Goal: Task Accomplishment & Management: Use online tool/utility

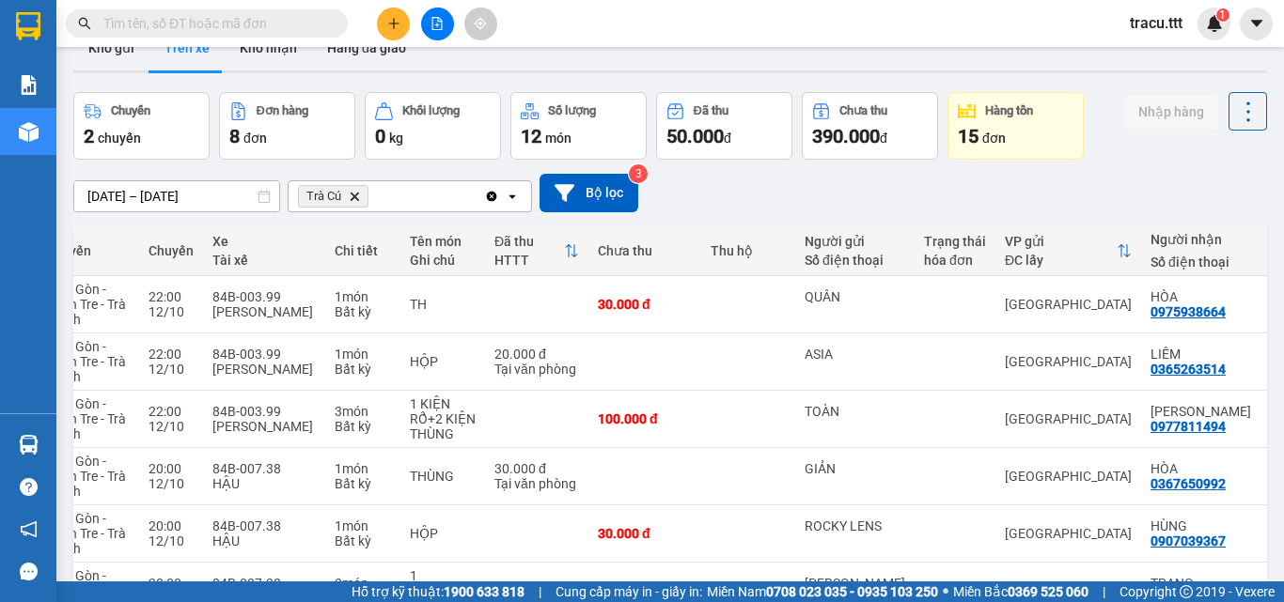
scroll to position [204, 0]
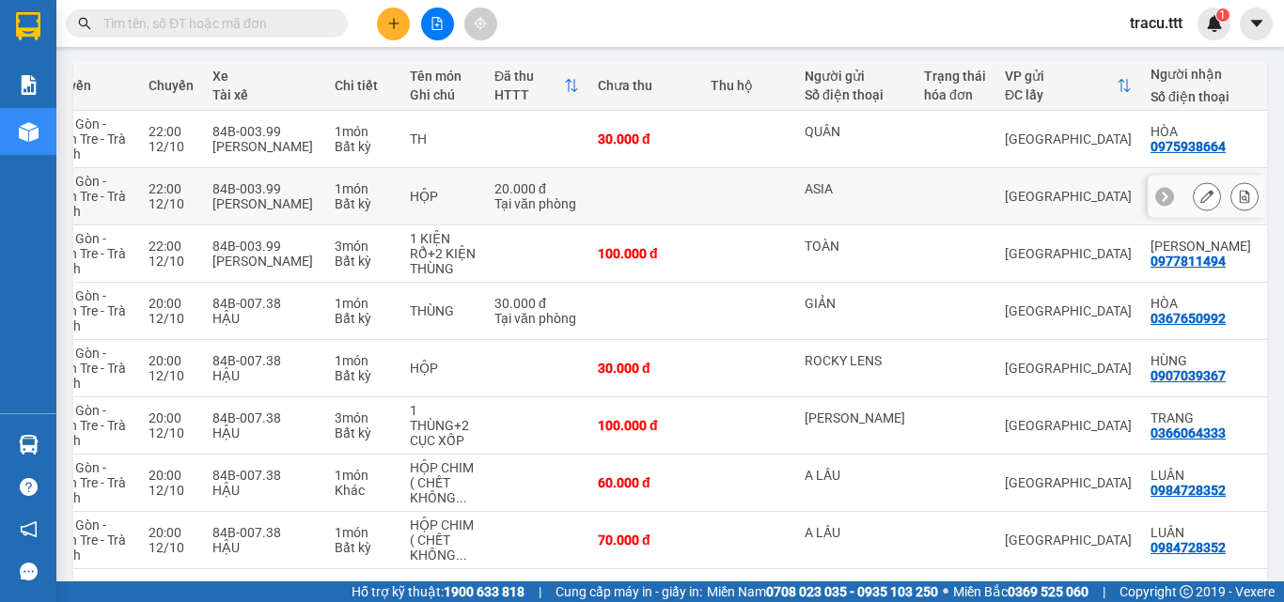
click at [879, 202] on div "ASIA" at bounding box center [854, 196] width 101 height 30
checkbox input "true"
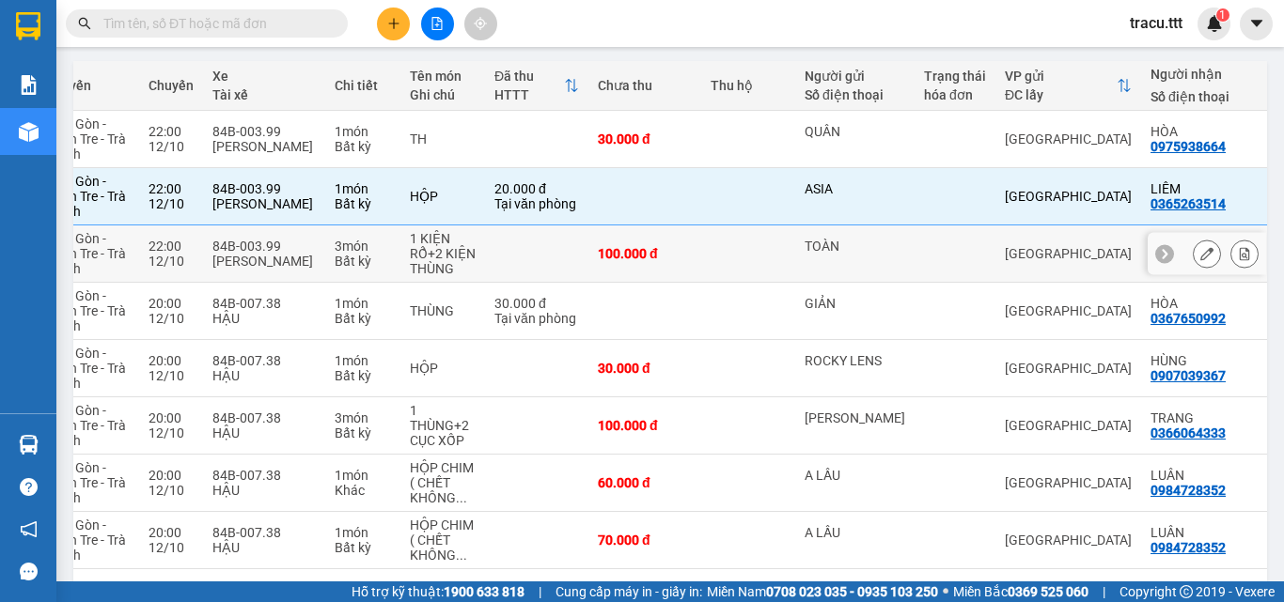
click at [874, 269] on td "TOÀN" at bounding box center [854, 254] width 119 height 57
checkbox input "true"
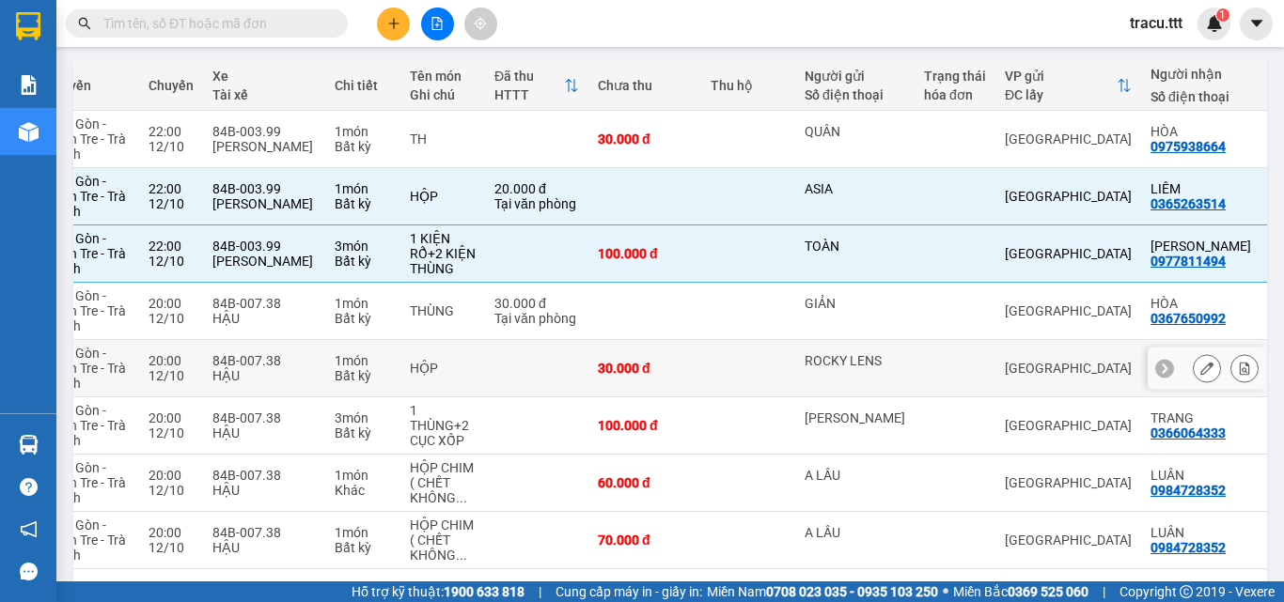
click at [1036, 373] on div "[GEOGRAPHIC_DATA]" at bounding box center [1067, 368] width 127 height 15
checkbox input "true"
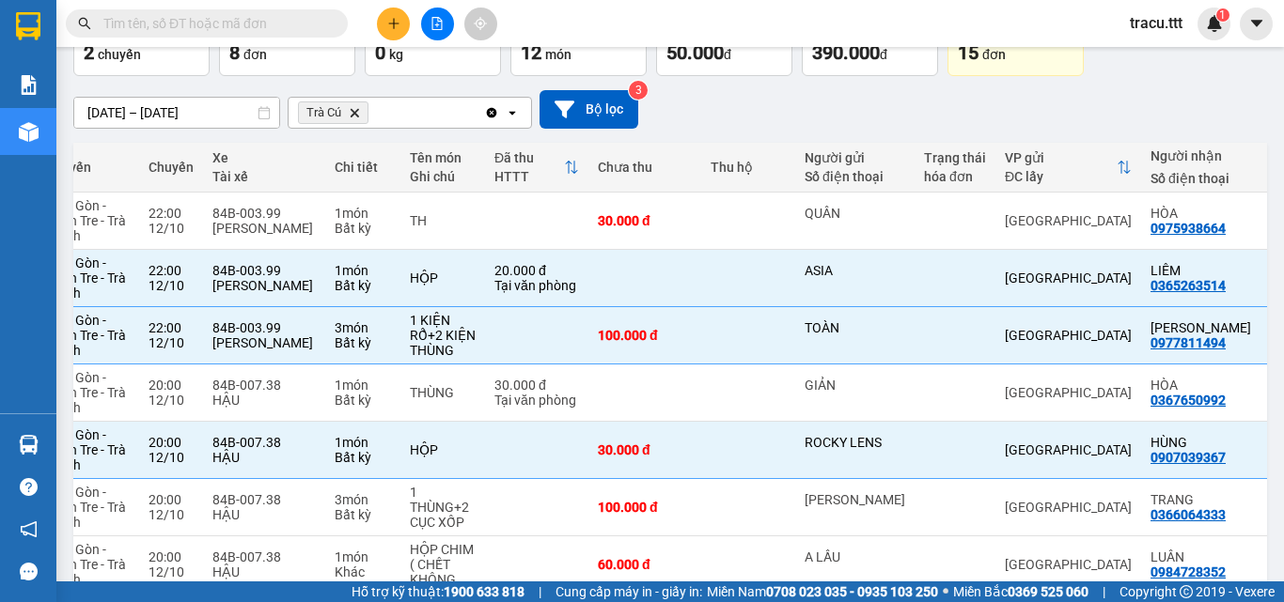
scroll to position [65, 0]
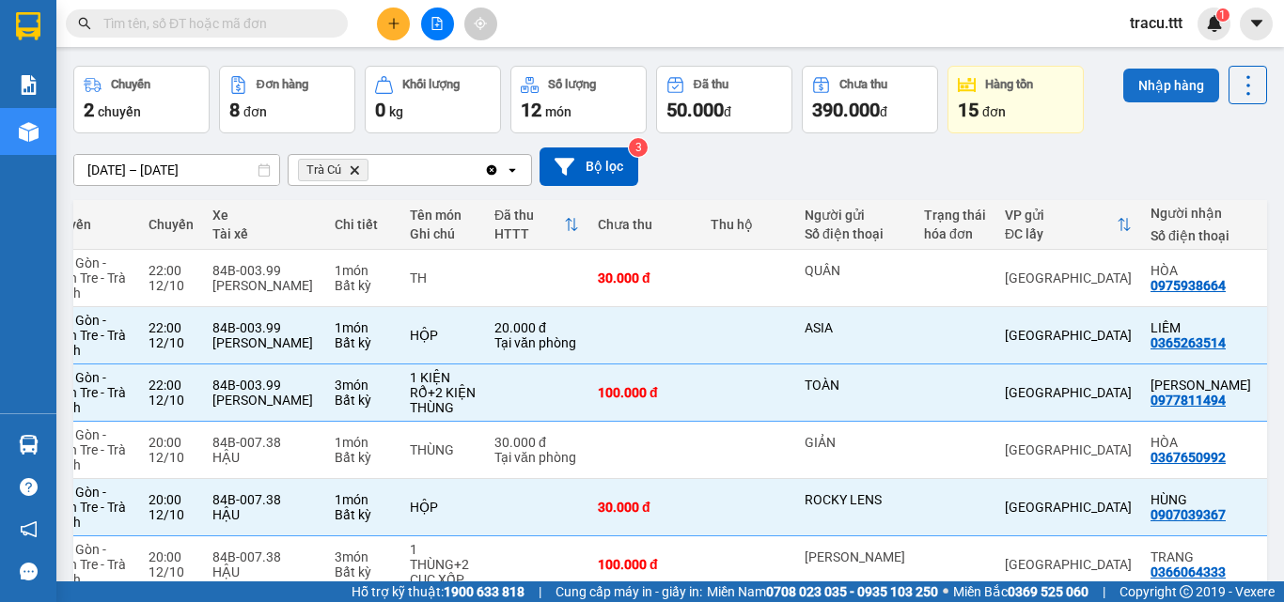
click at [1155, 90] on button "Nhập hàng" at bounding box center [1171, 86] width 96 height 34
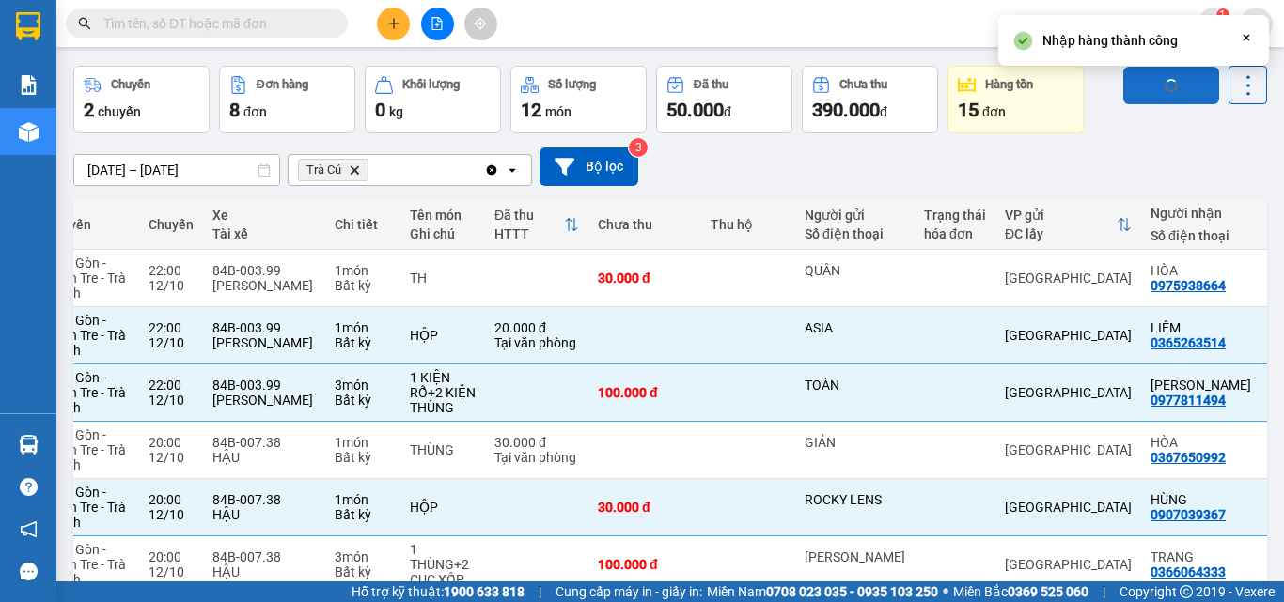
checkbox input "false"
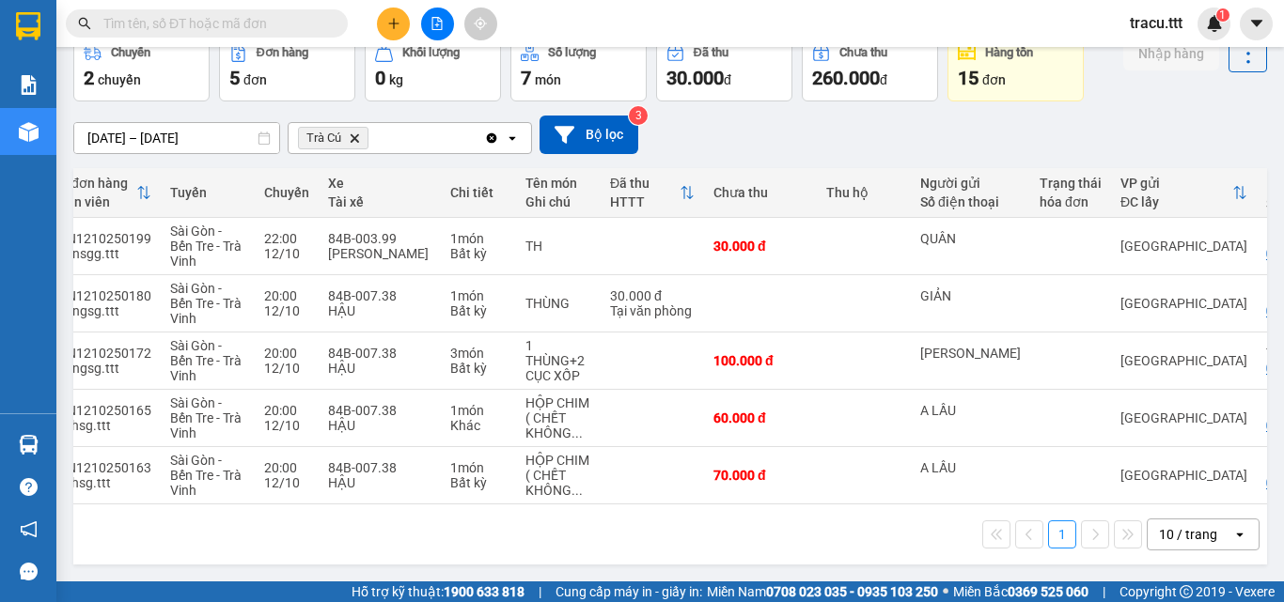
scroll to position [0, 62]
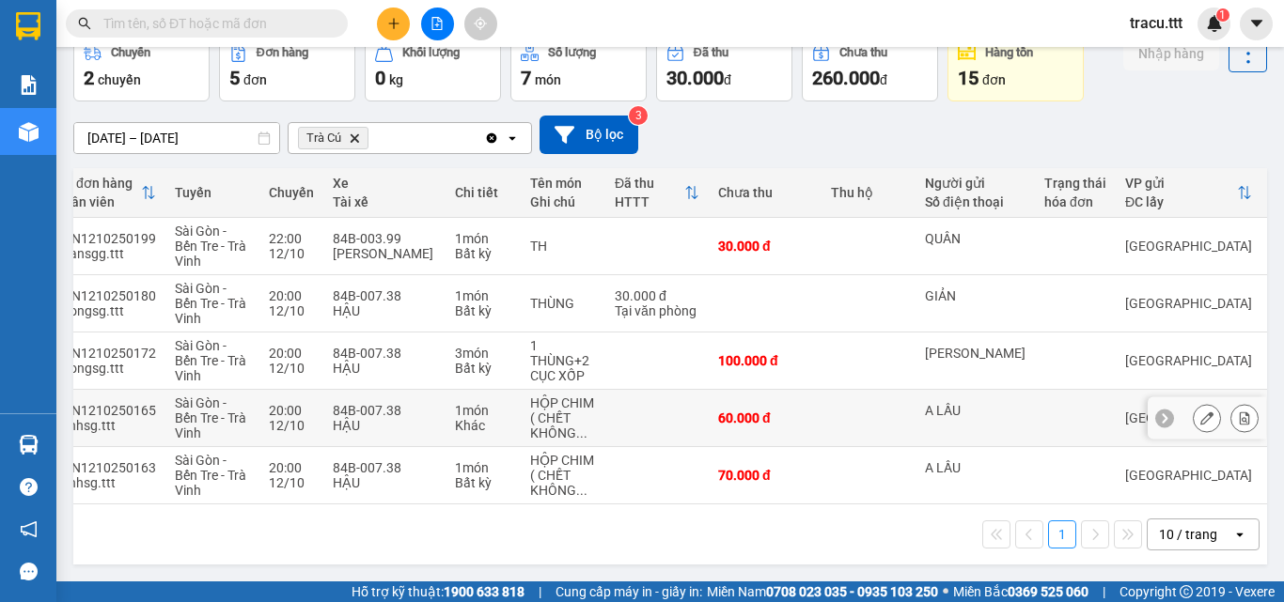
click at [427, 430] on td "84B-007.38 HẬU" at bounding box center [384, 418] width 122 height 57
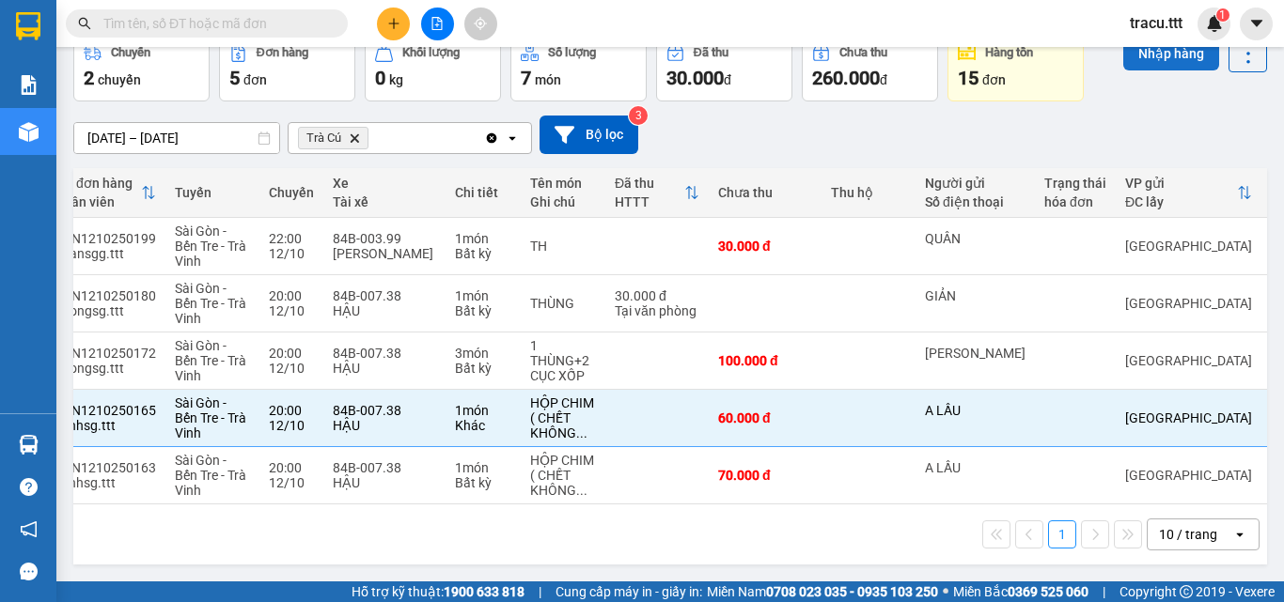
click at [1165, 55] on button "Nhập hàng" at bounding box center [1171, 54] width 96 height 34
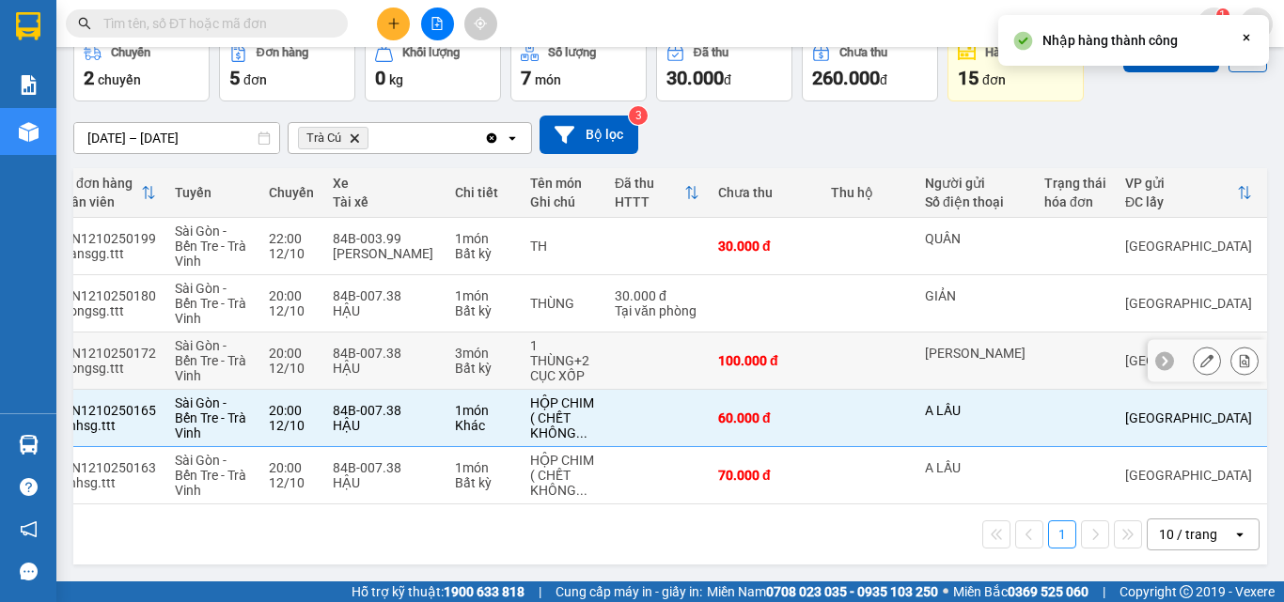
checkbox input "false"
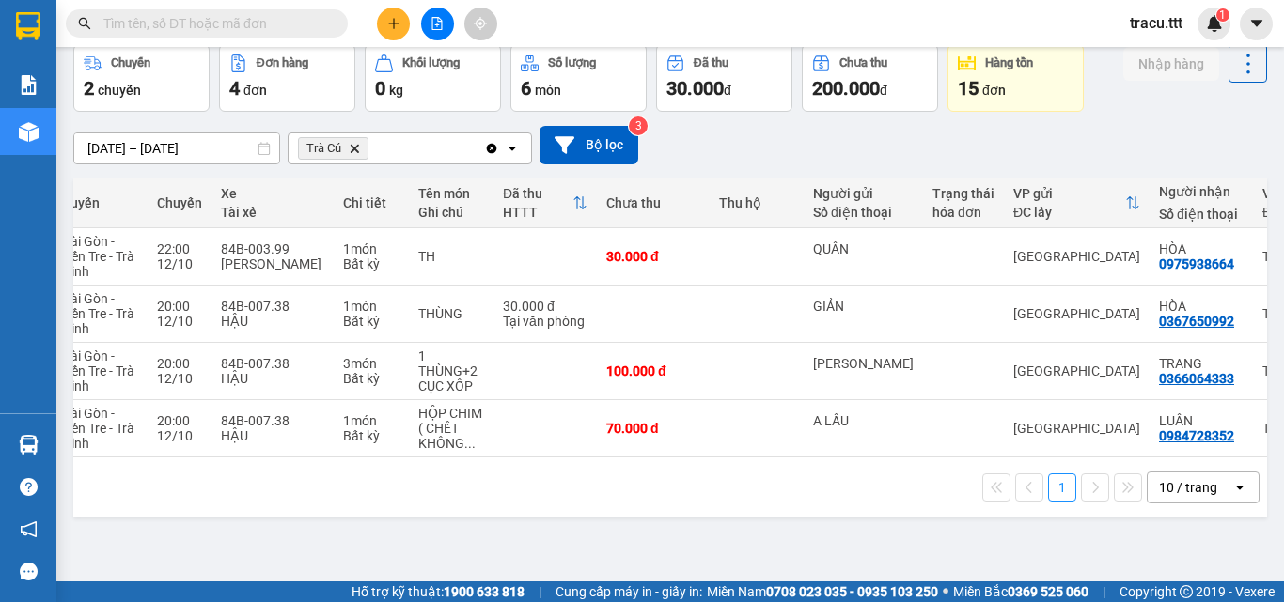
scroll to position [0, 179]
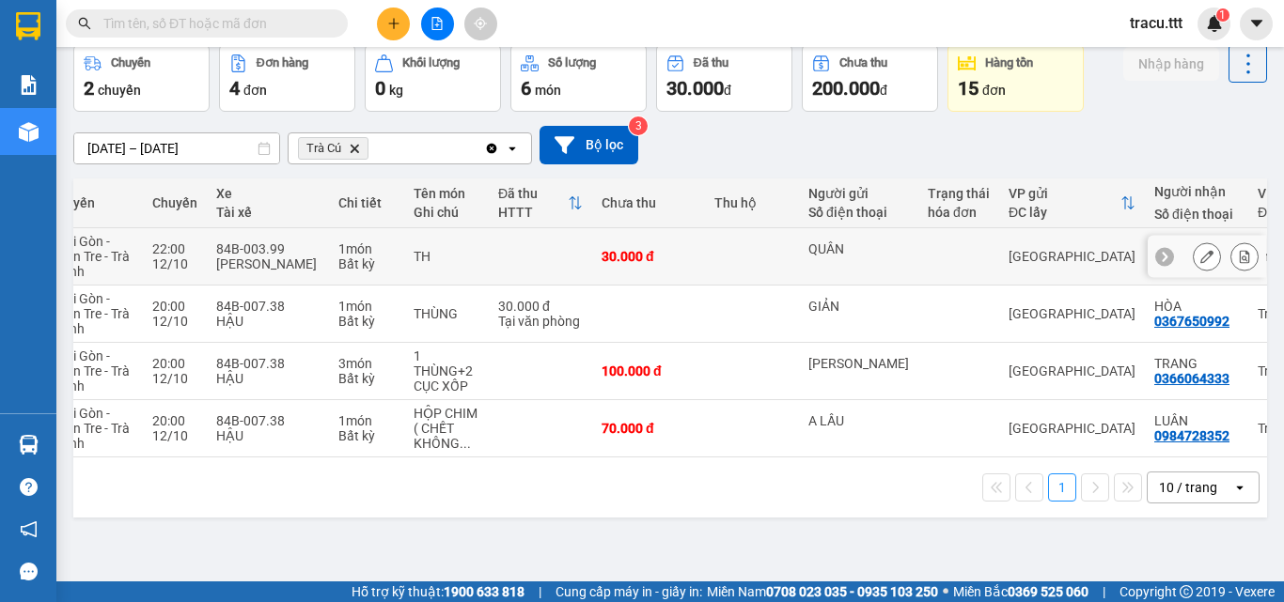
click at [849, 266] on div "QUÂN" at bounding box center [858, 256] width 101 height 30
checkbox input "true"
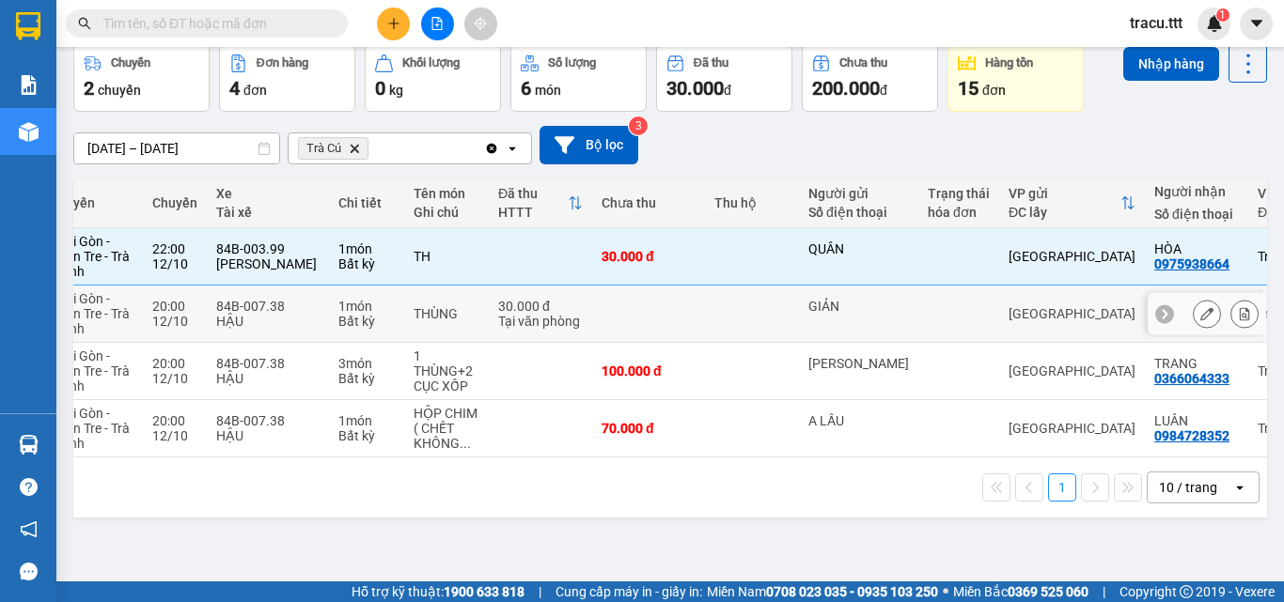
click at [832, 310] on div "GIẢN" at bounding box center [858, 306] width 101 height 15
checkbox input "true"
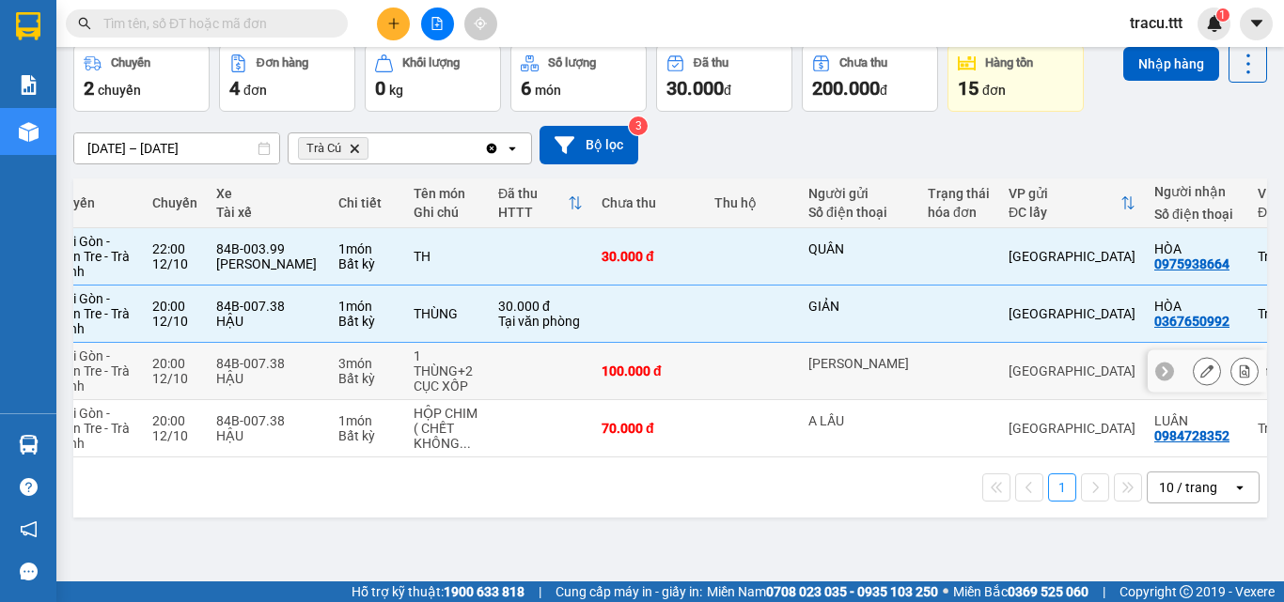
click at [834, 378] on div "[PERSON_NAME]" at bounding box center [858, 371] width 101 height 30
checkbox input "true"
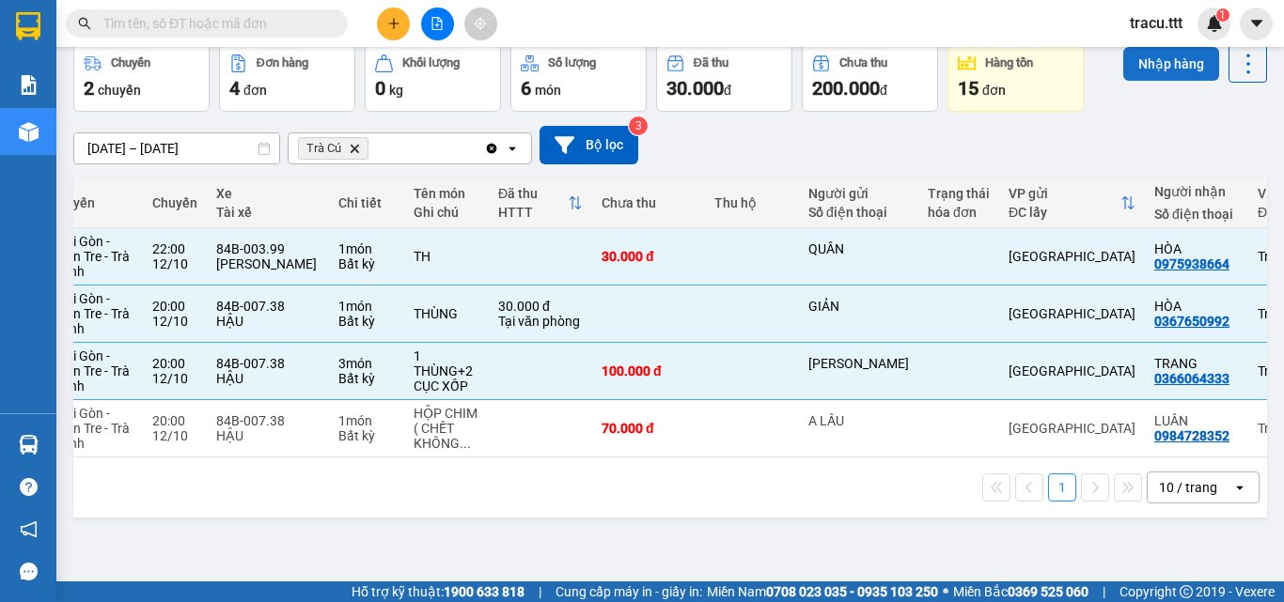
click at [1147, 64] on button "Nhập hàng" at bounding box center [1171, 64] width 96 height 34
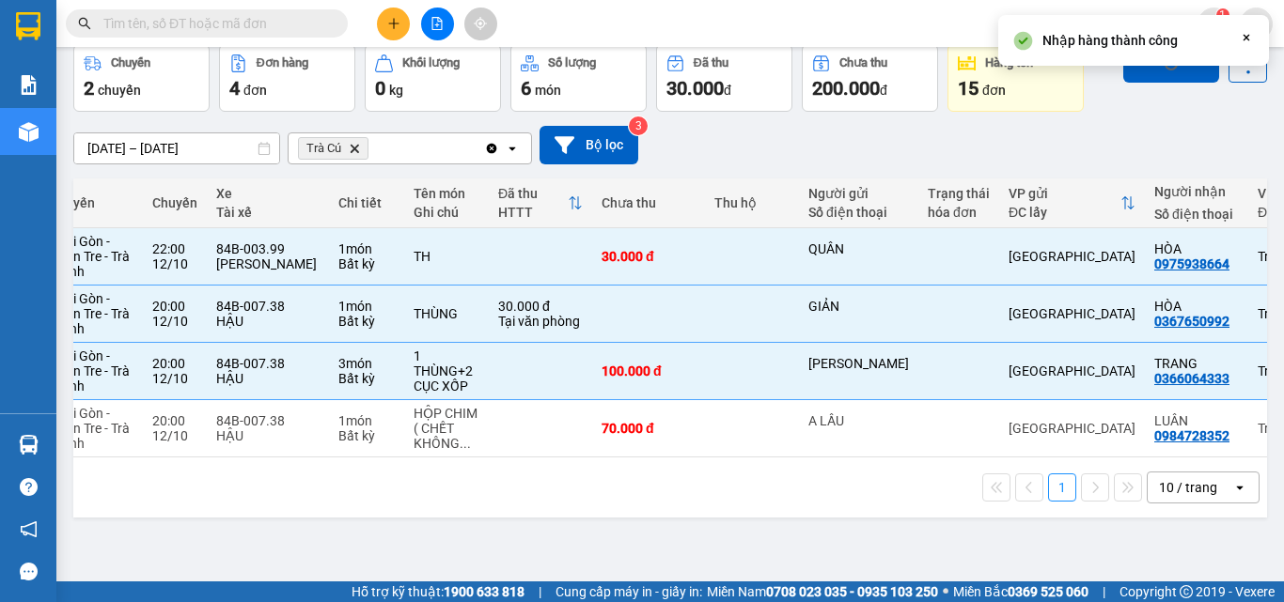
checkbox input "false"
